Goal: Task Accomplishment & Management: Use online tool/utility

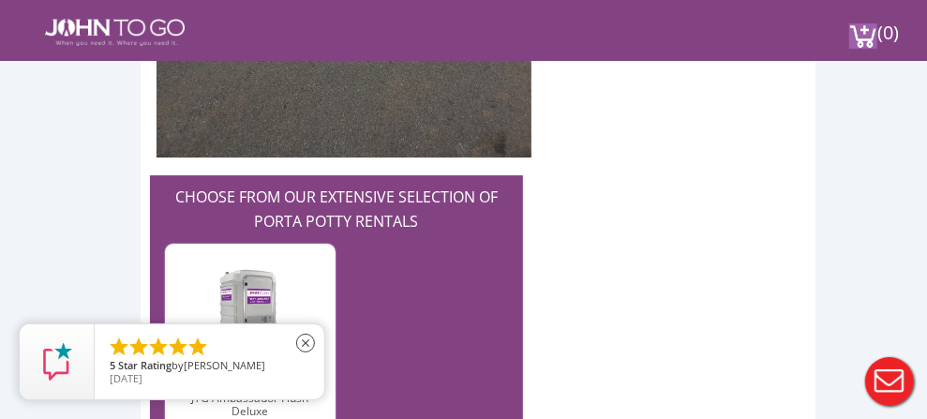
scroll to position [6012, 0]
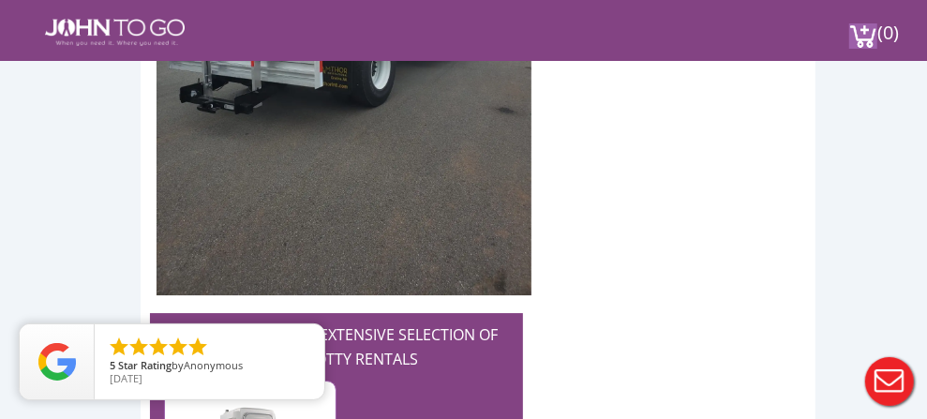
click at [604, 30] on div at bounding box center [463, 209] width 927 height 419
click at [0, 0] on link "Unit Calculator" at bounding box center [0, 0] width 0 height 0
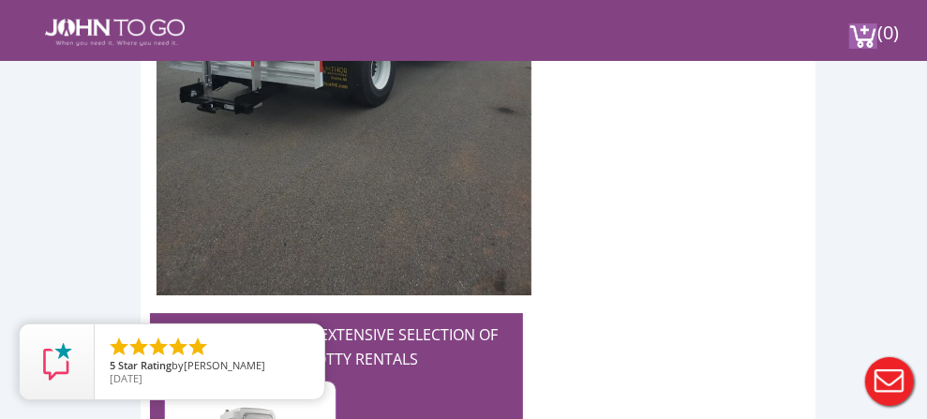
click at [0, 0] on link "Unit Calculator" at bounding box center [0, 0] width 0 height 0
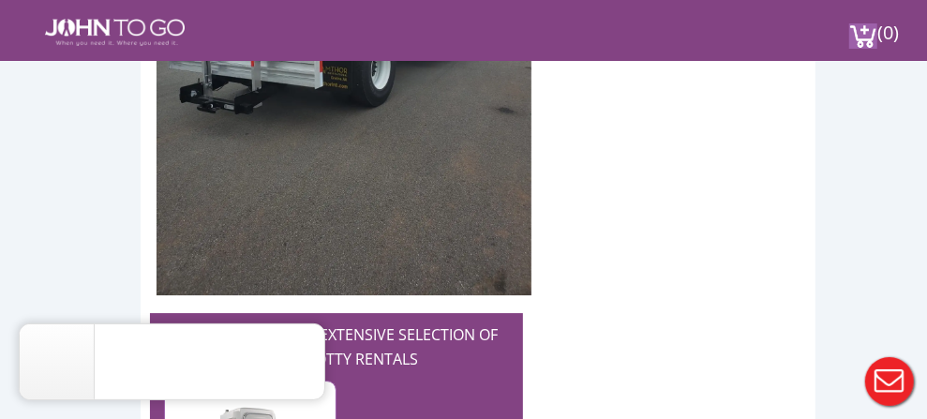
click at [0, 0] on link "Unit Calculator" at bounding box center [0, 0] width 0 height 0
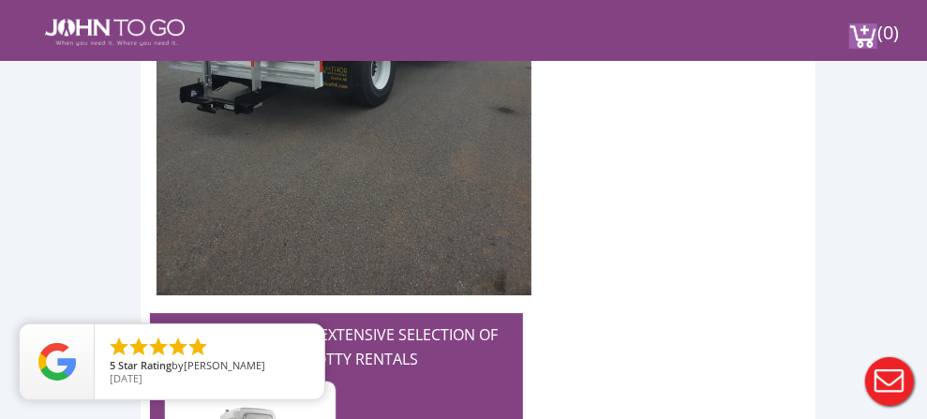
click at [0, 0] on link "Unit Calculator" at bounding box center [0, 0] width 0 height 0
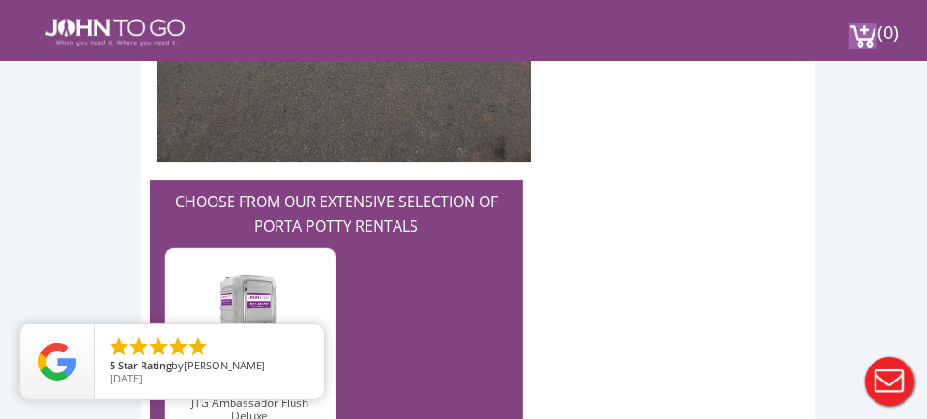
scroll to position [6144, 0]
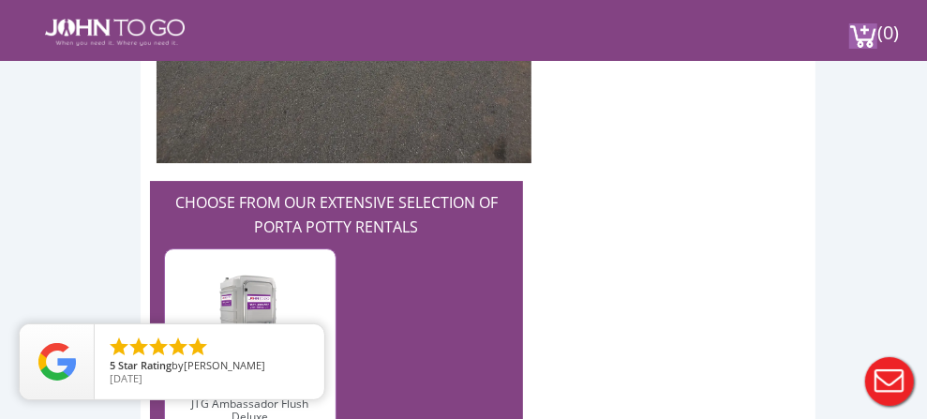
click at [0, 0] on link "Portable Trailers" at bounding box center [0, 0] width 0 height 0
